Goal: Task Accomplishment & Management: Use online tool/utility

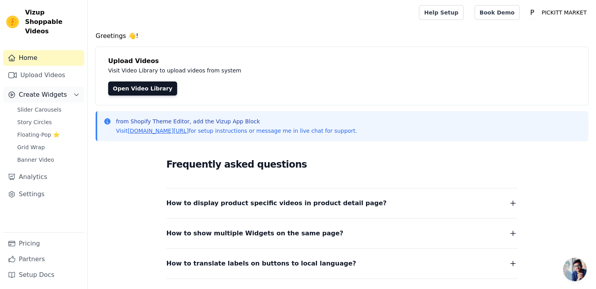
click at [58, 90] on span "Create Widgets" at bounding box center [43, 94] width 48 height 9
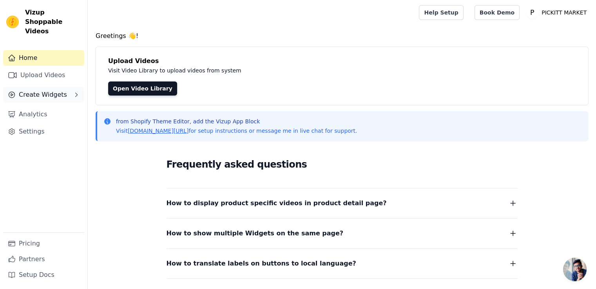
click at [67, 87] on button "Create Widgets" at bounding box center [43, 95] width 81 height 16
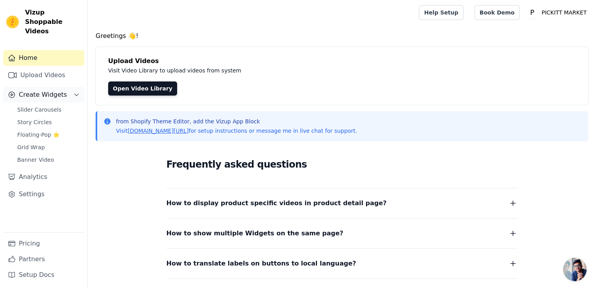
click at [46, 90] on span "Create Widgets" at bounding box center [43, 94] width 48 height 9
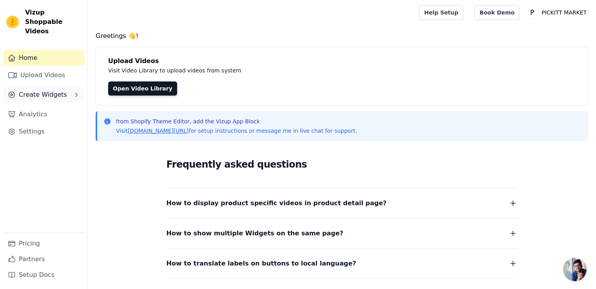
click at [46, 90] on span "Create Widgets" at bounding box center [43, 94] width 48 height 9
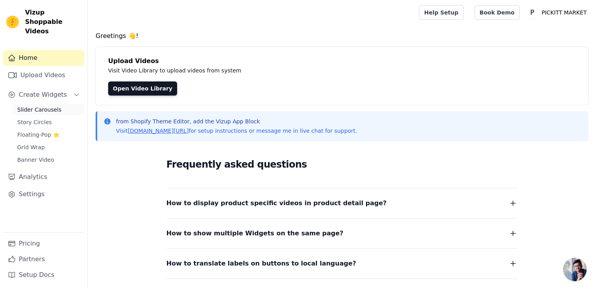
click at [45, 106] on span "Slider Carousels" at bounding box center [39, 110] width 44 height 8
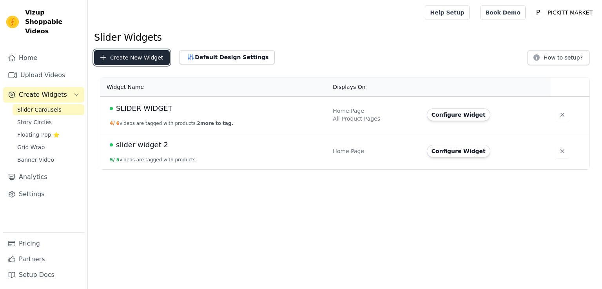
click at [131, 60] on button "Create New Widget" at bounding box center [132, 57] width 76 height 15
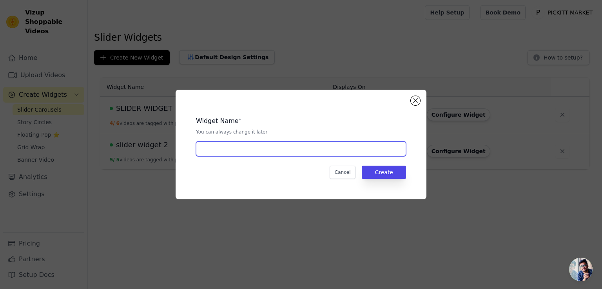
click at [319, 152] on input "text" at bounding box center [301, 149] width 210 height 15
type input "JEWELLERY"
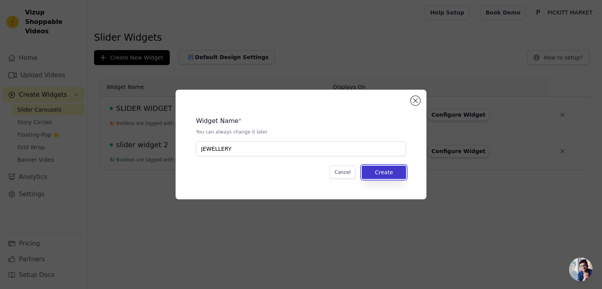
click at [394, 176] on button "Create" at bounding box center [384, 172] width 44 height 13
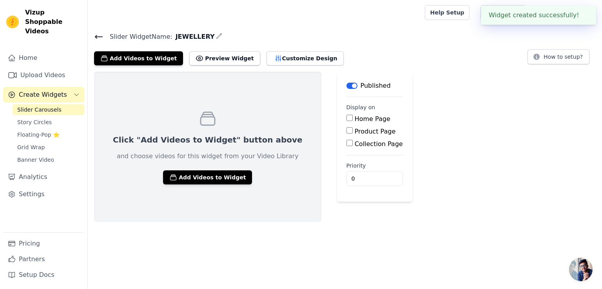
click at [347, 144] on input "Collection Page" at bounding box center [350, 143] width 6 height 6
checkbox input "true"
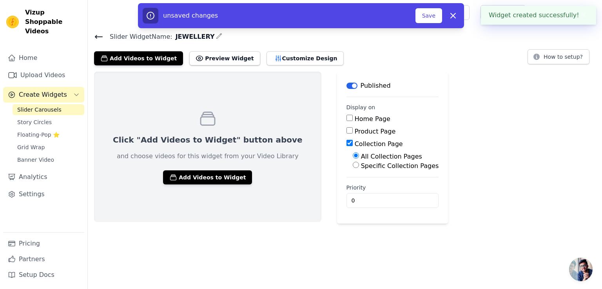
click at [353, 165] on div "Specific Collection Pages" at bounding box center [396, 166] width 86 height 9
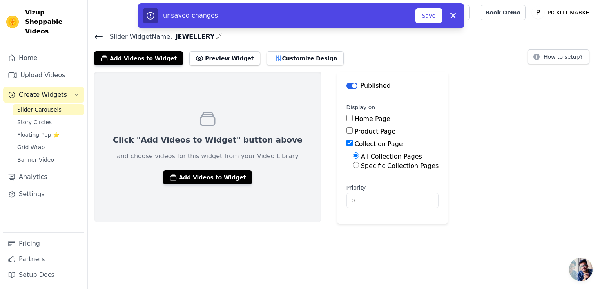
click at [353, 165] on input "Specific Collection Pages" at bounding box center [356, 165] width 6 height 6
radio input "true"
click at [353, 186] on button "Select Collection Pages" at bounding box center [390, 183] width 74 height 13
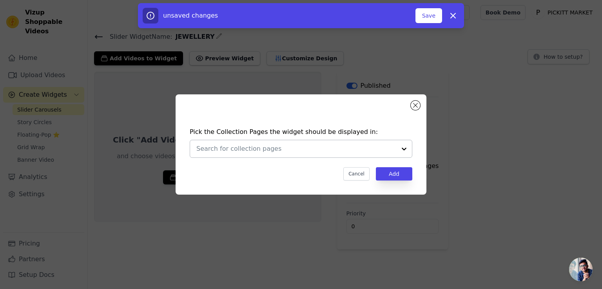
click at [325, 147] on input "text" at bounding box center [296, 148] width 200 height 9
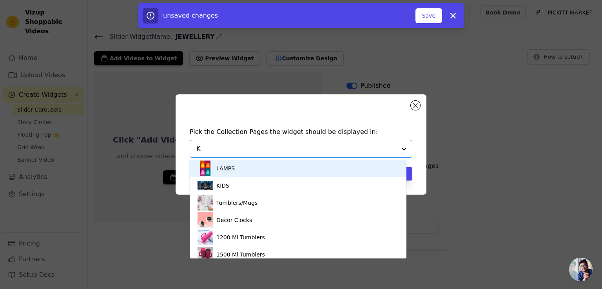
type input "KO"
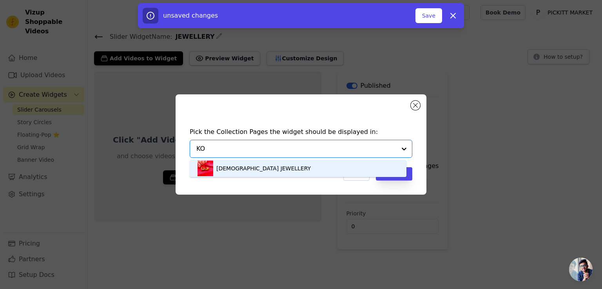
click at [292, 161] on div "KOREAN JEWELLERY" at bounding box center [298, 168] width 201 height 17
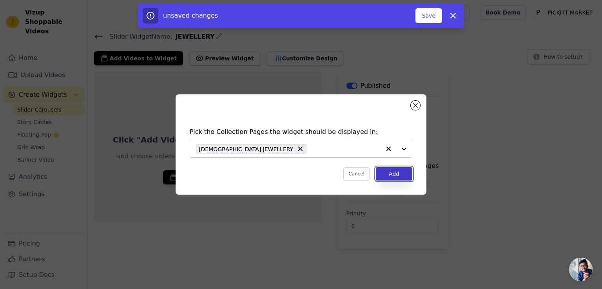
click at [394, 176] on button "Add" at bounding box center [394, 173] width 36 height 13
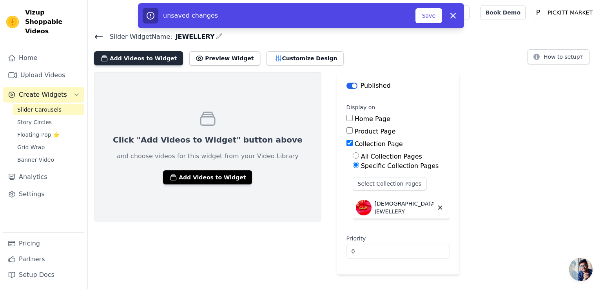
click at [141, 60] on button "Add Videos to Widget" at bounding box center [138, 58] width 89 height 14
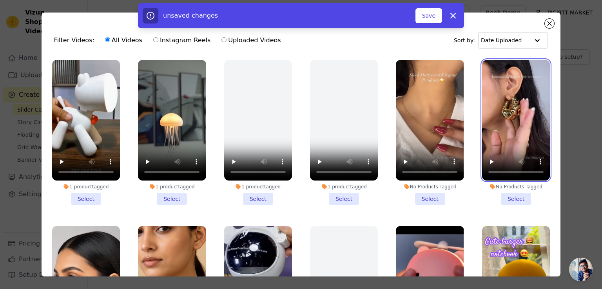
click at [506, 139] on video at bounding box center [516, 120] width 68 height 121
click at [504, 194] on li "No Products Tagged Select" at bounding box center [516, 132] width 68 height 145
click at [0, 0] on input "No Products Tagged Select" at bounding box center [0, 0] width 0 height 0
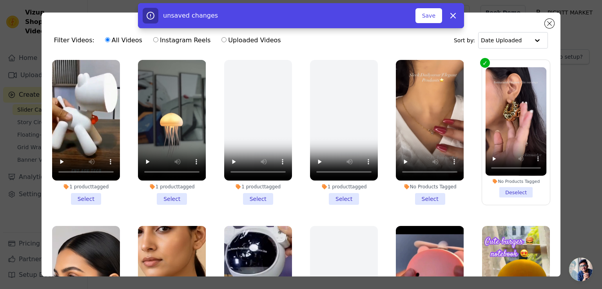
click at [426, 195] on li "No Products Tagged Select" at bounding box center [430, 132] width 68 height 145
click at [0, 0] on input "No Products Tagged Select" at bounding box center [0, 0] width 0 height 0
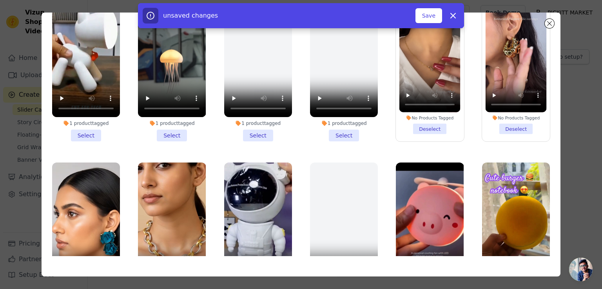
scroll to position [68, 0]
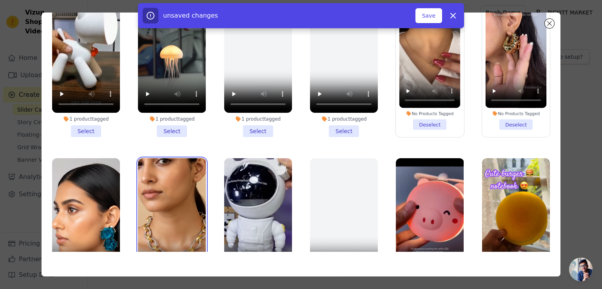
click at [159, 206] on video at bounding box center [172, 218] width 68 height 121
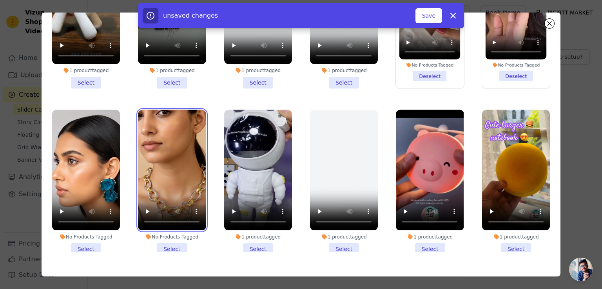
scroll to position [43, 0]
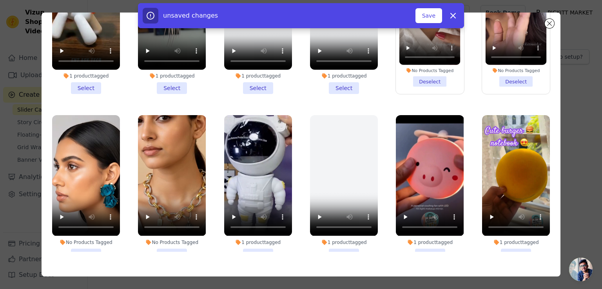
click at [174, 247] on li "No Products Tagged Select" at bounding box center [172, 187] width 68 height 145
click at [0, 0] on input "No Products Tagged Select" at bounding box center [0, 0] width 0 height 0
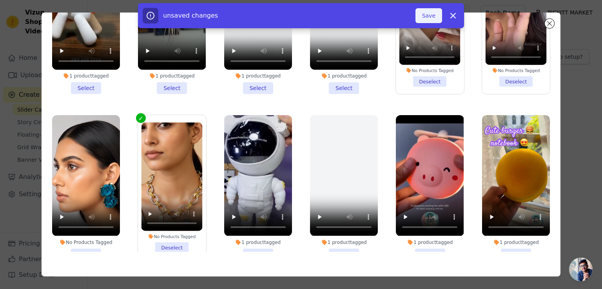
click at [428, 21] on button "Save" at bounding box center [429, 15] width 27 height 15
click at [430, 19] on button "Save" at bounding box center [429, 15] width 27 height 15
click at [453, 15] on icon at bounding box center [453, 15] width 5 height 5
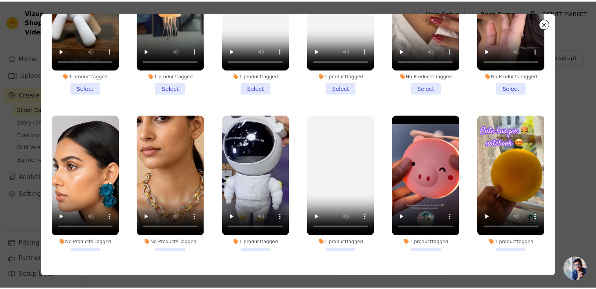
scroll to position [0, 0]
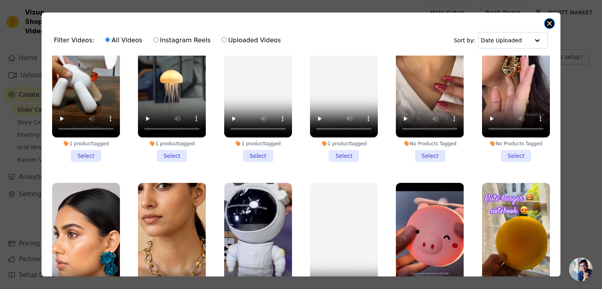
click at [552, 25] on button "Close modal" at bounding box center [549, 23] width 9 height 9
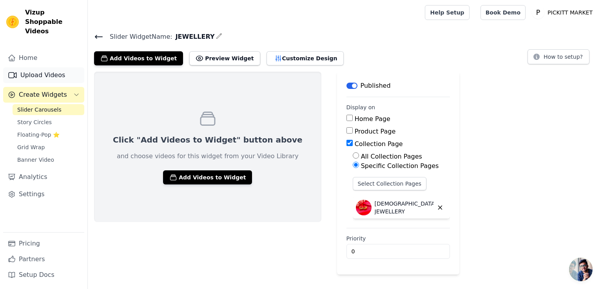
click at [52, 67] on link "Upload Videos" at bounding box center [43, 75] width 81 height 16
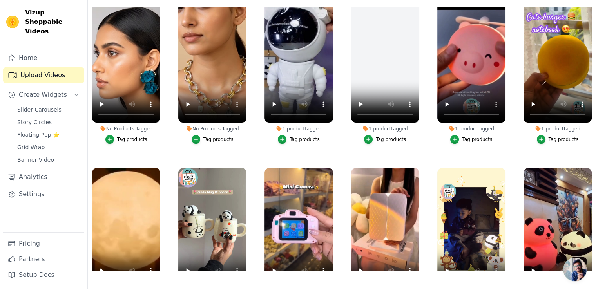
scroll to position [178, 0]
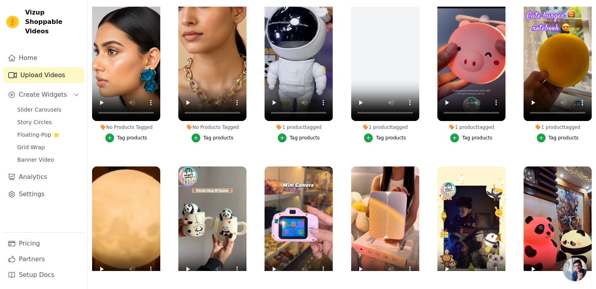
click at [238, 134] on div "Tag products" at bounding box center [212, 138] width 68 height 9
click at [218, 107] on ul "1 product tagged Tag products 1 product tagged Tag products 1 product tagged Ta…" at bounding box center [342, 139] width 508 height 264
drag, startPoint x: 217, startPoint y: 105, endPoint x: 176, endPoint y: 133, distance: 49.7
click at [176, 133] on div "No Products Tagged Tag products" at bounding box center [212, 73] width 77 height 154
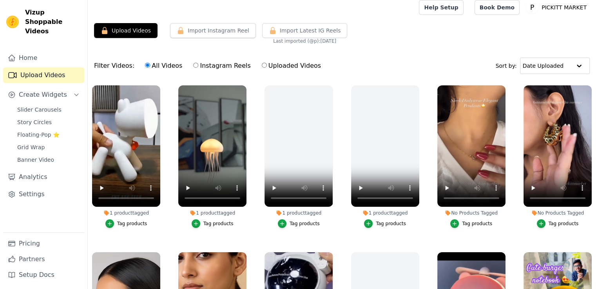
scroll to position [0, 0]
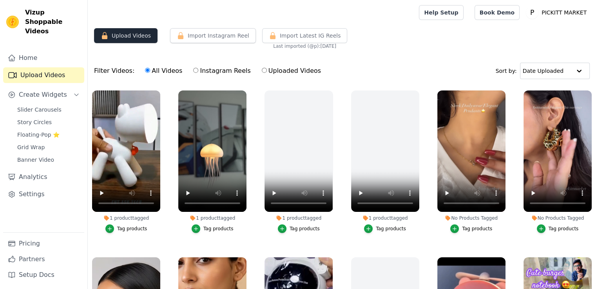
click at [124, 32] on button "Upload Videos" at bounding box center [126, 35] width 64 height 15
click at [30, 243] on link "Pricing" at bounding box center [43, 244] width 81 height 16
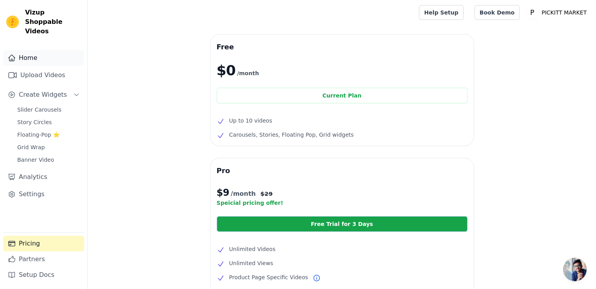
click at [49, 50] on link "Home" at bounding box center [43, 58] width 81 height 16
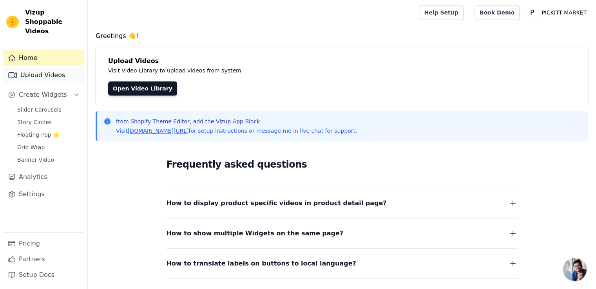
click at [47, 68] on link "Upload Videos" at bounding box center [43, 75] width 81 height 16
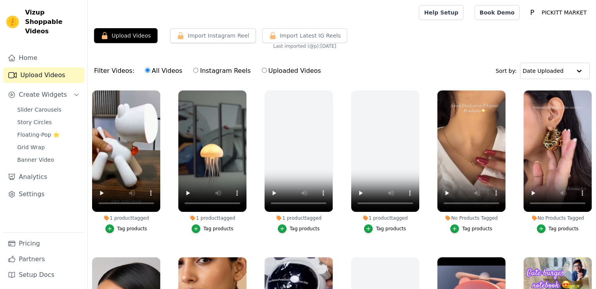
click at [219, 70] on label "Instagram Reels" at bounding box center [222, 71] width 58 height 10
click at [198, 70] on input "Instagram Reels" at bounding box center [195, 70] width 5 height 5
radio input "true"
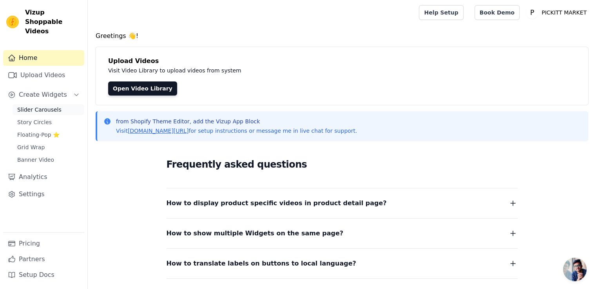
click at [47, 106] on span "Slider Carousels" at bounding box center [39, 110] width 44 height 8
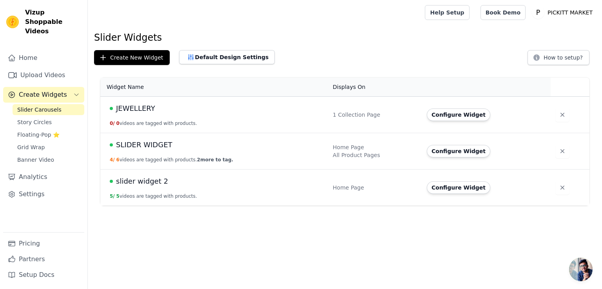
click at [163, 115] on td "JEWELLERY 0 / 0 videos are tagged with products." at bounding box center [214, 115] width 228 height 36
click at [447, 115] on button "Configure Widget" at bounding box center [459, 115] width 64 height 13
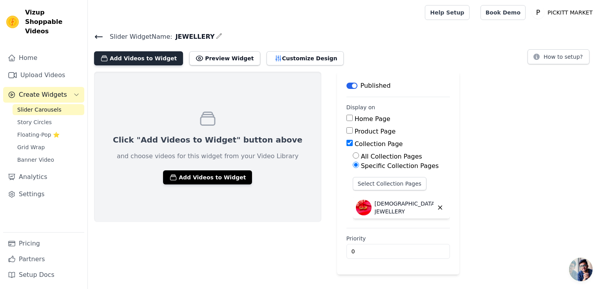
click at [165, 62] on button "Add Videos to Widget" at bounding box center [138, 58] width 89 height 14
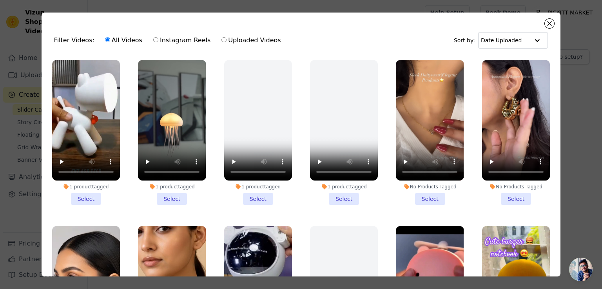
click at [508, 197] on li "No Products Tagged Select" at bounding box center [516, 132] width 68 height 145
click at [0, 0] on input "No Products Tagged Select" at bounding box center [0, 0] width 0 height 0
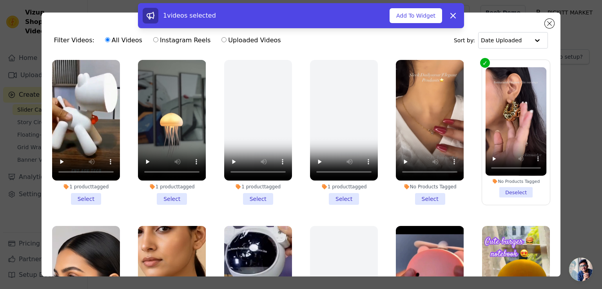
click at [430, 197] on li "No Products Tagged Select" at bounding box center [430, 132] width 68 height 145
click at [0, 0] on input "No Products Tagged Select" at bounding box center [0, 0] width 0 height 0
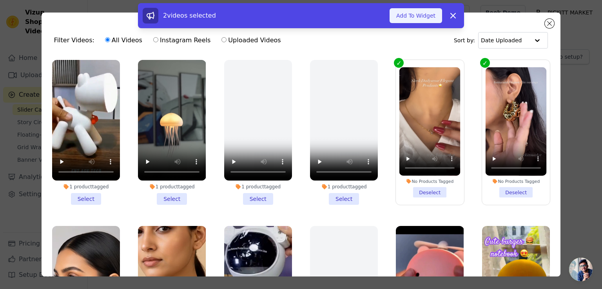
click at [412, 11] on button "Add To Widget" at bounding box center [416, 15] width 53 height 15
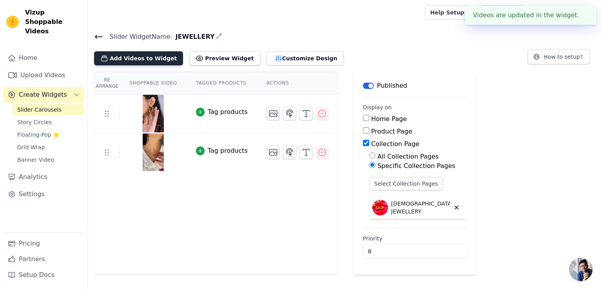
click at [128, 57] on button "Add Videos to Widget" at bounding box center [138, 58] width 89 height 14
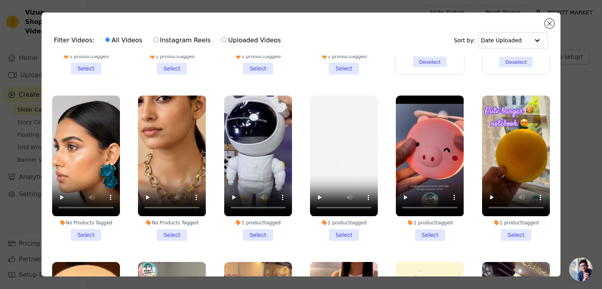
scroll to position [143, 0]
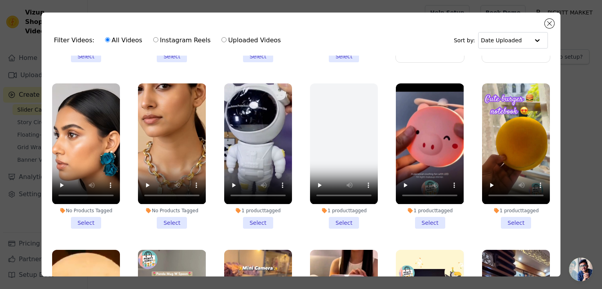
click at [169, 220] on li "No Products Tagged Select" at bounding box center [172, 155] width 68 height 145
click at [0, 0] on input "No Products Tagged Select" at bounding box center [0, 0] width 0 height 0
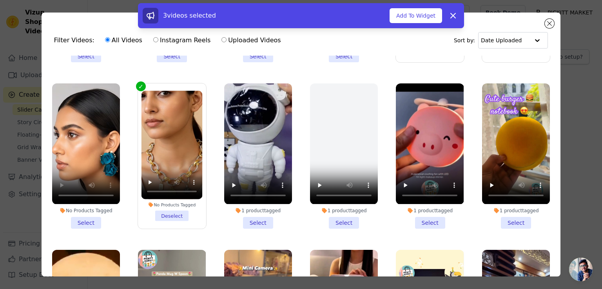
click at [89, 217] on li "No Products Tagged Select" at bounding box center [86, 155] width 68 height 145
click at [0, 0] on input "No Products Tagged Select" at bounding box center [0, 0] width 0 height 0
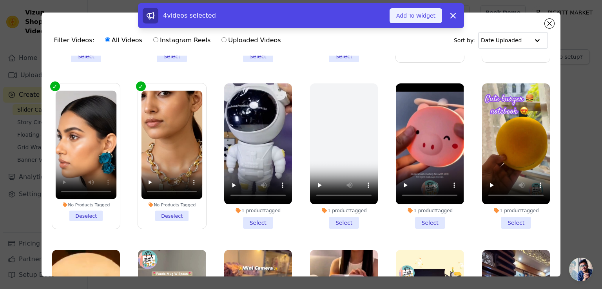
click at [424, 22] on button "Add To Widget" at bounding box center [416, 15] width 53 height 15
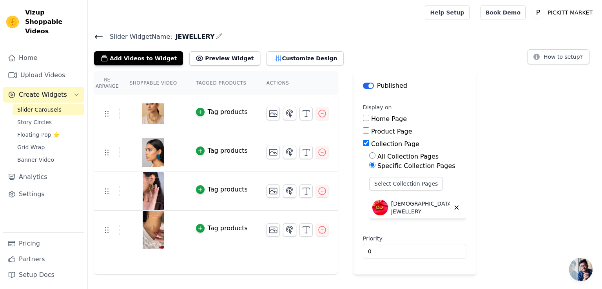
click at [93, 34] on div "Slider Widget Name: JEWELLERY Add Videos to Widget Preview Widget Customize Des…" at bounding box center [345, 48] width 514 height 34
click at [100, 37] on icon at bounding box center [98, 36] width 9 height 9
